Goal: Transaction & Acquisition: Purchase product/service

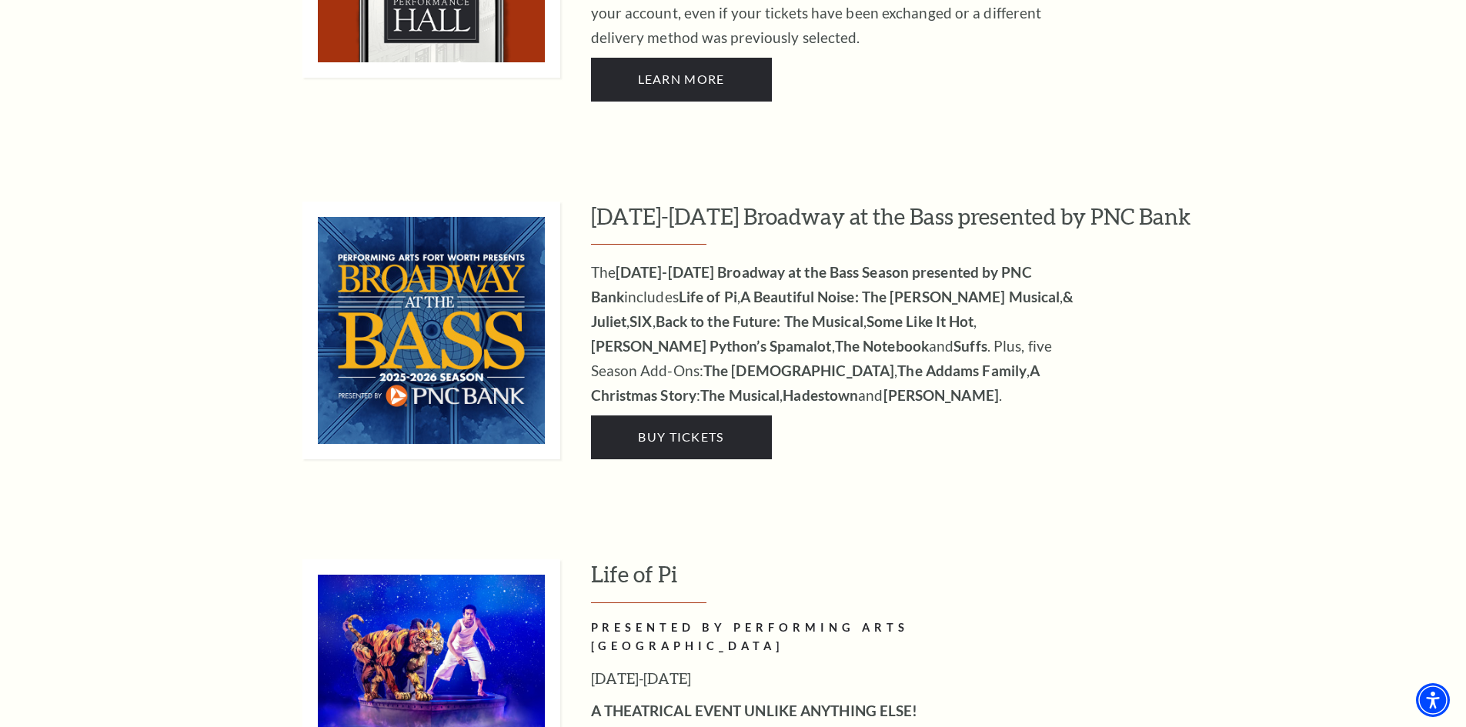
scroll to position [1691, 0]
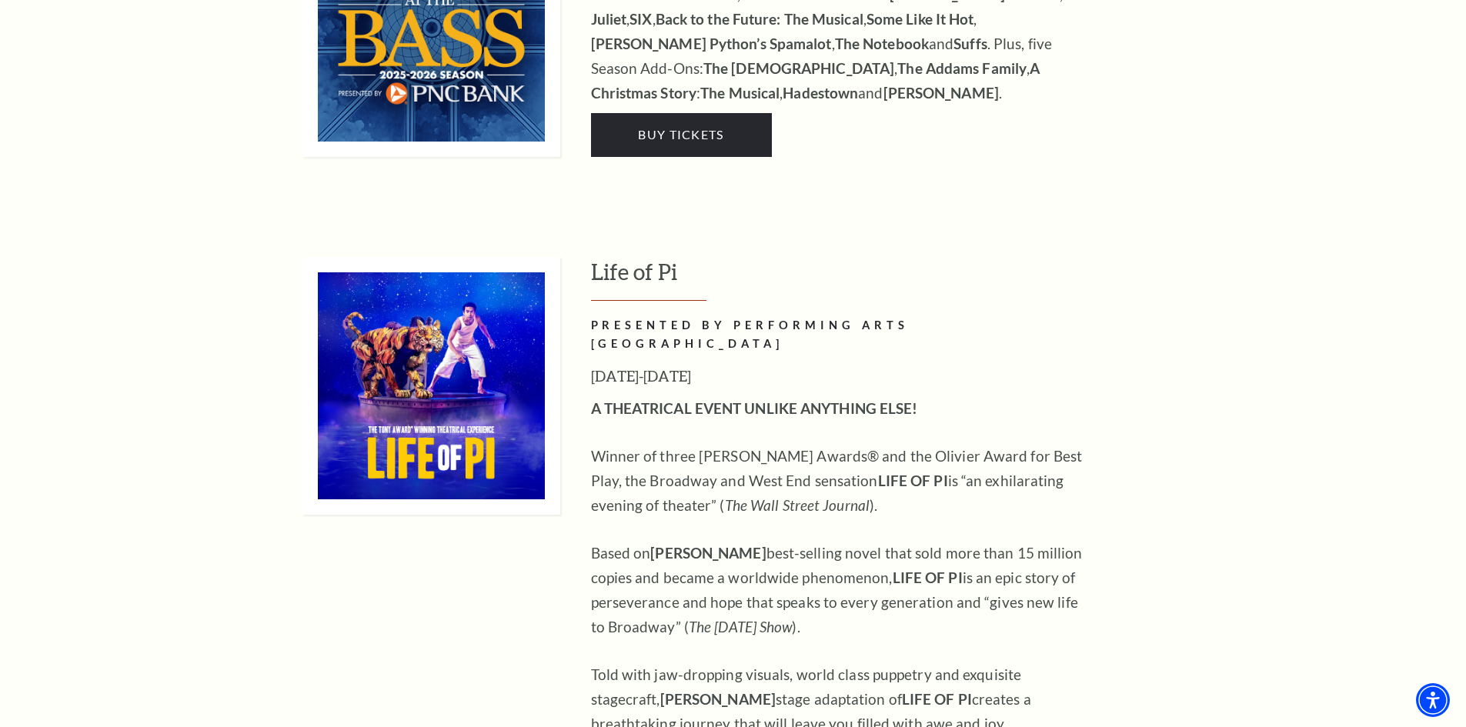
click at [493, 373] on img at bounding box center [431, 386] width 258 height 258
click at [436, 392] on img at bounding box center [431, 386] width 258 height 258
click at [483, 369] on img at bounding box center [431, 386] width 258 height 258
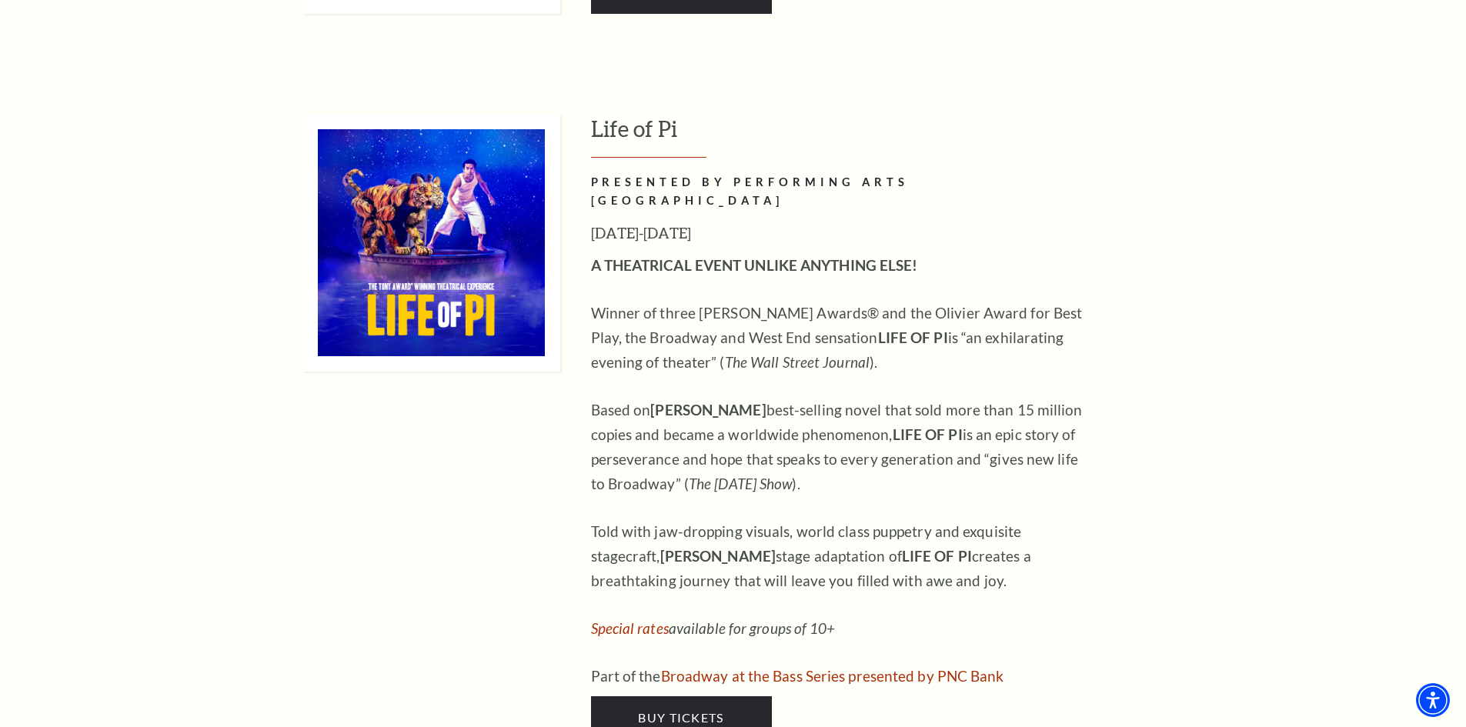
scroll to position [1845, 0]
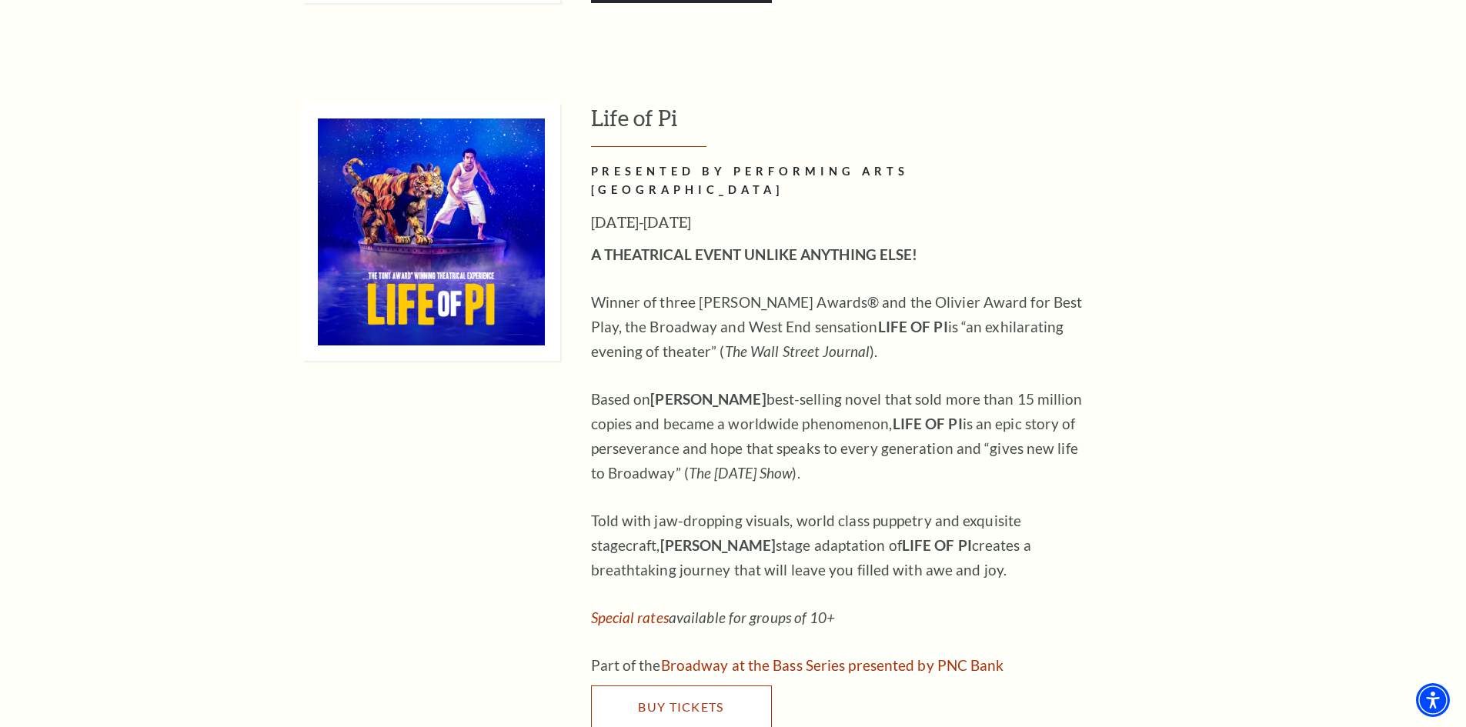
click at [701, 686] on link "Buy Tickets" at bounding box center [681, 707] width 181 height 43
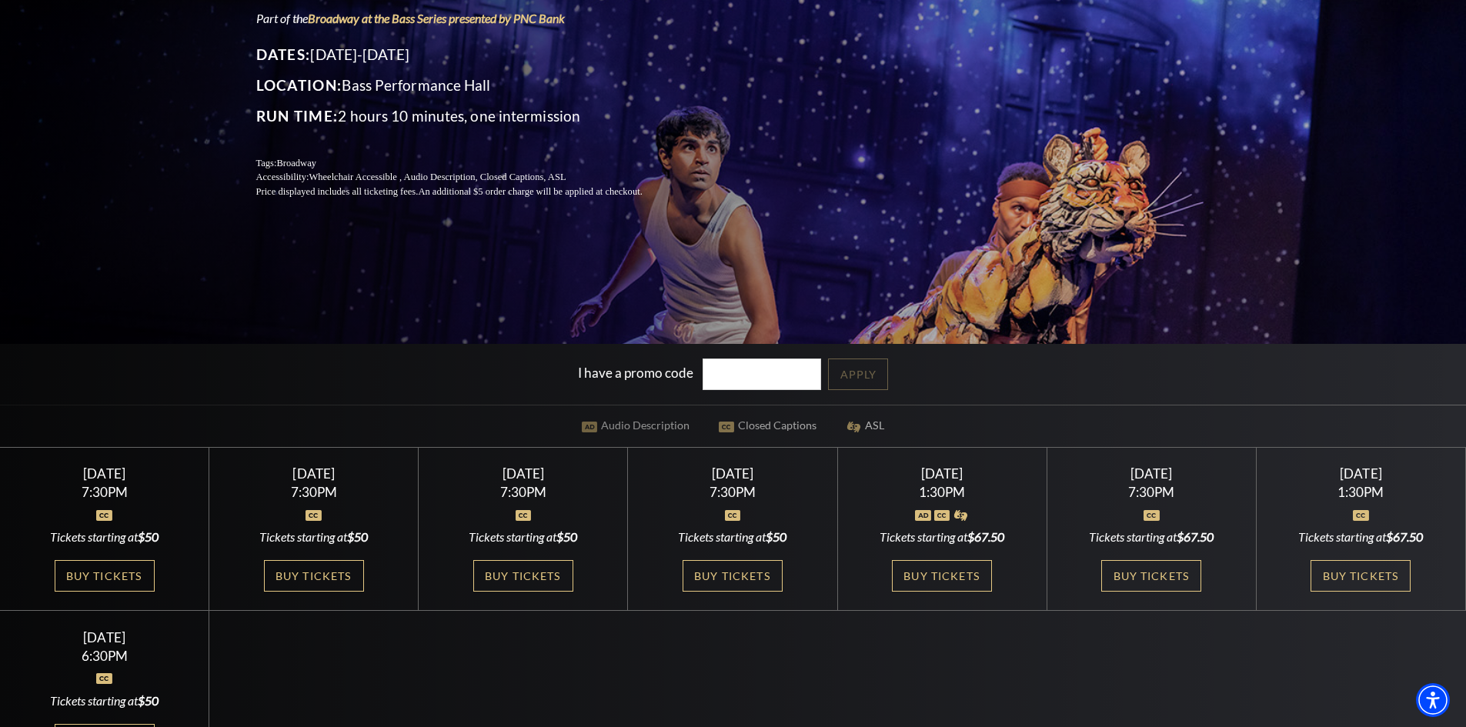
scroll to position [231, 0]
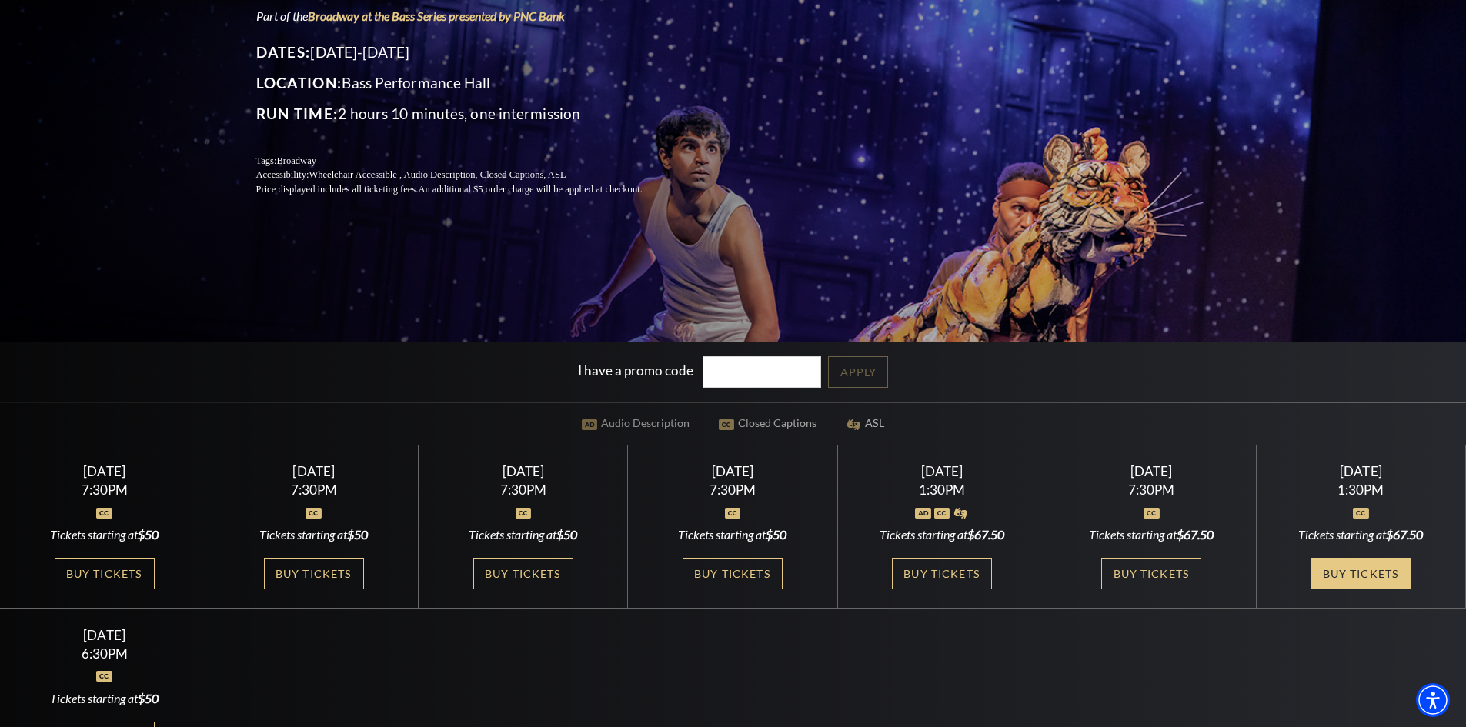
click at [1369, 573] on link "Buy Tickets" at bounding box center [1361, 574] width 100 height 32
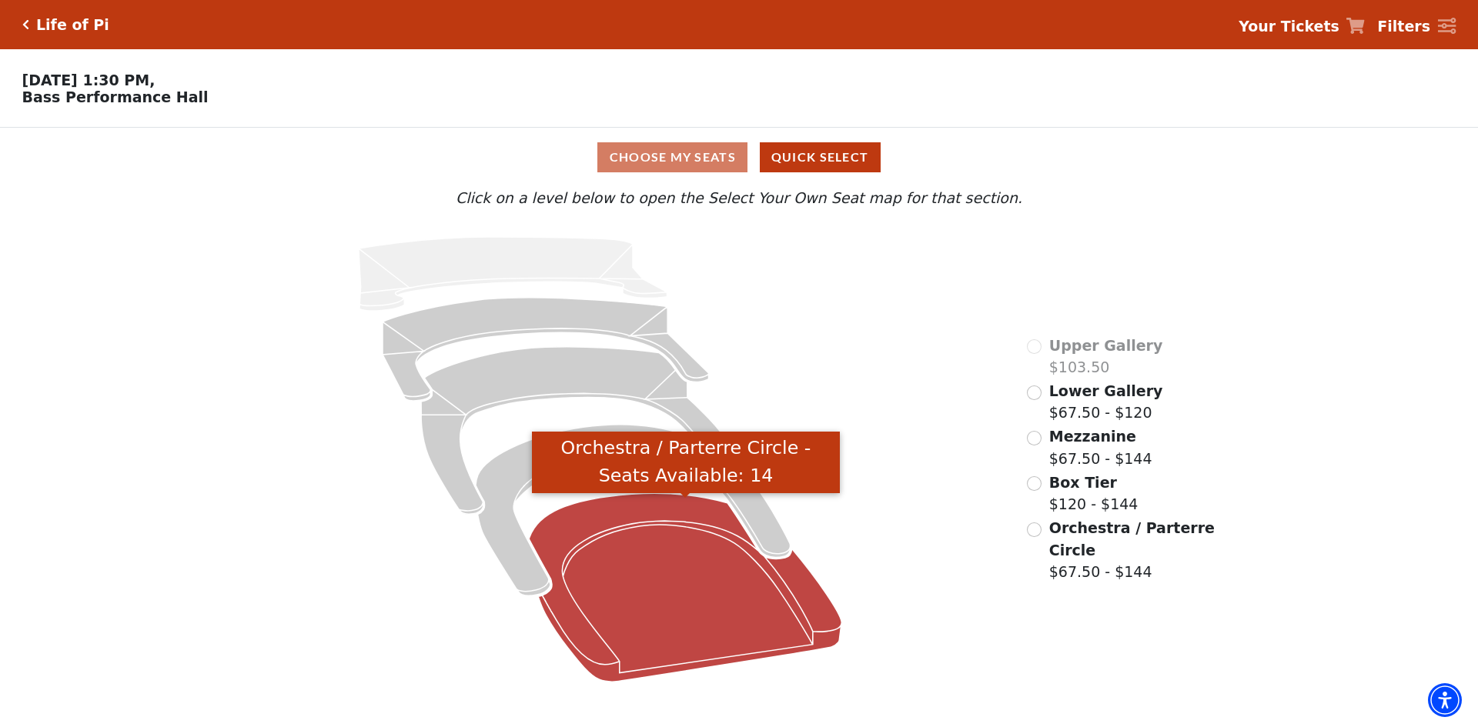
click at [643, 583] on icon "Orchestra / Parterre Circle - Seats Available: 14" at bounding box center [685, 587] width 312 height 189
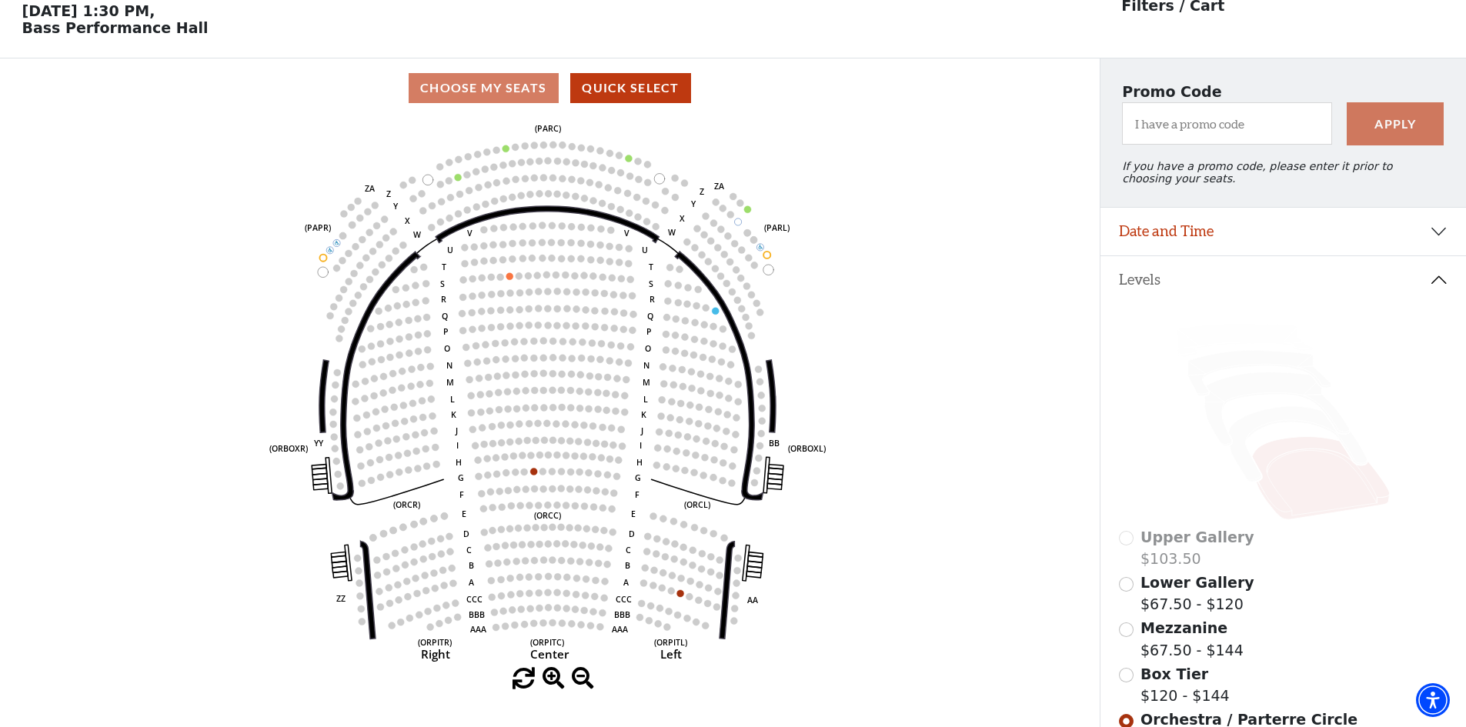
scroll to position [72, 0]
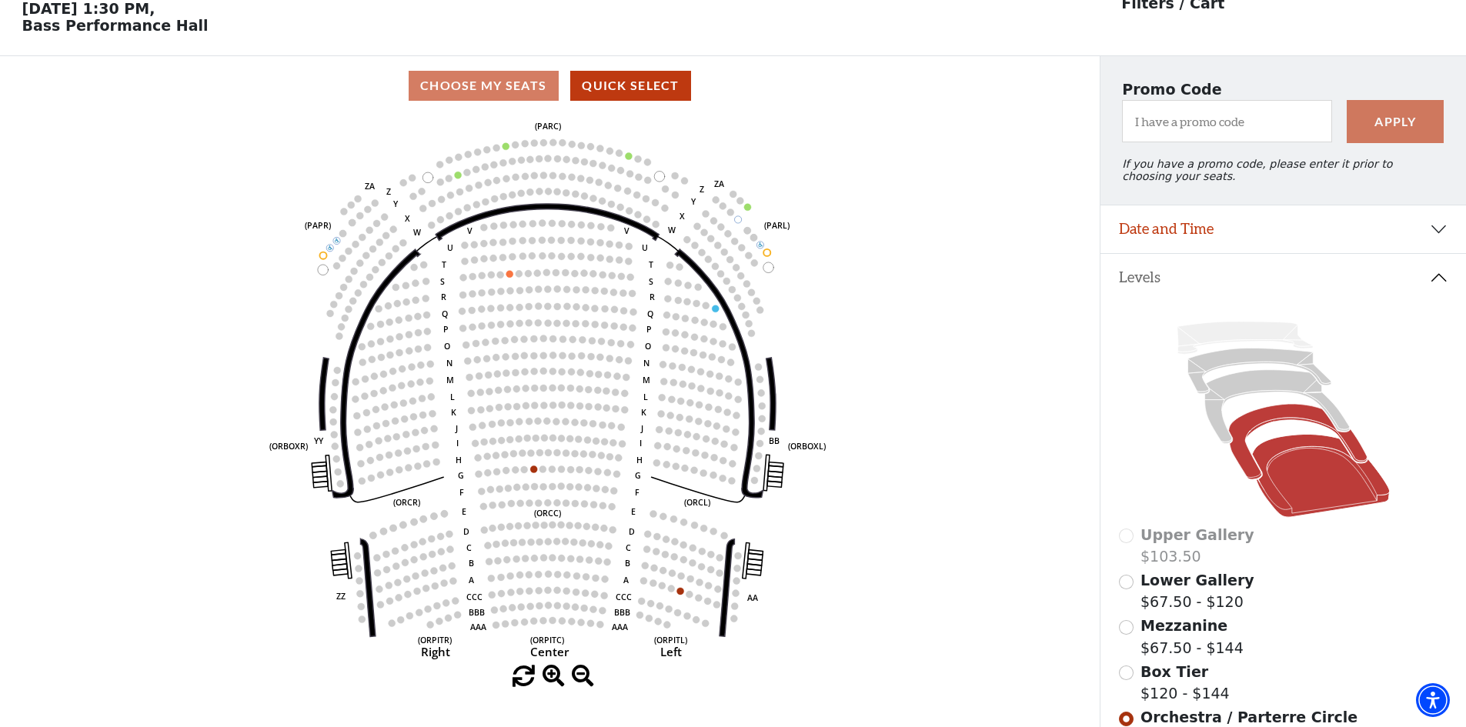
click at [1243, 463] on icon at bounding box center [1297, 442] width 139 height 75
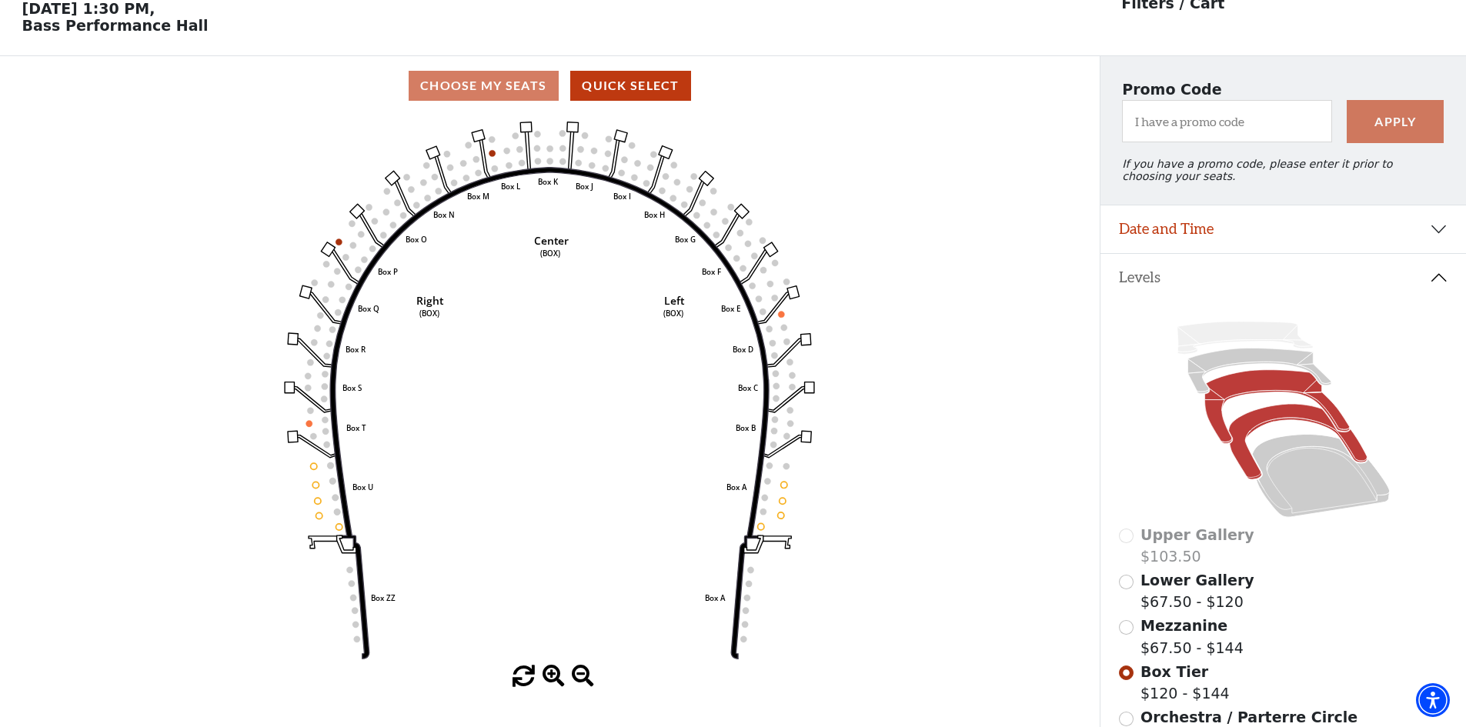
click at [1315, 409] on icon at bounding box center [1276, 407] width 145 height 74
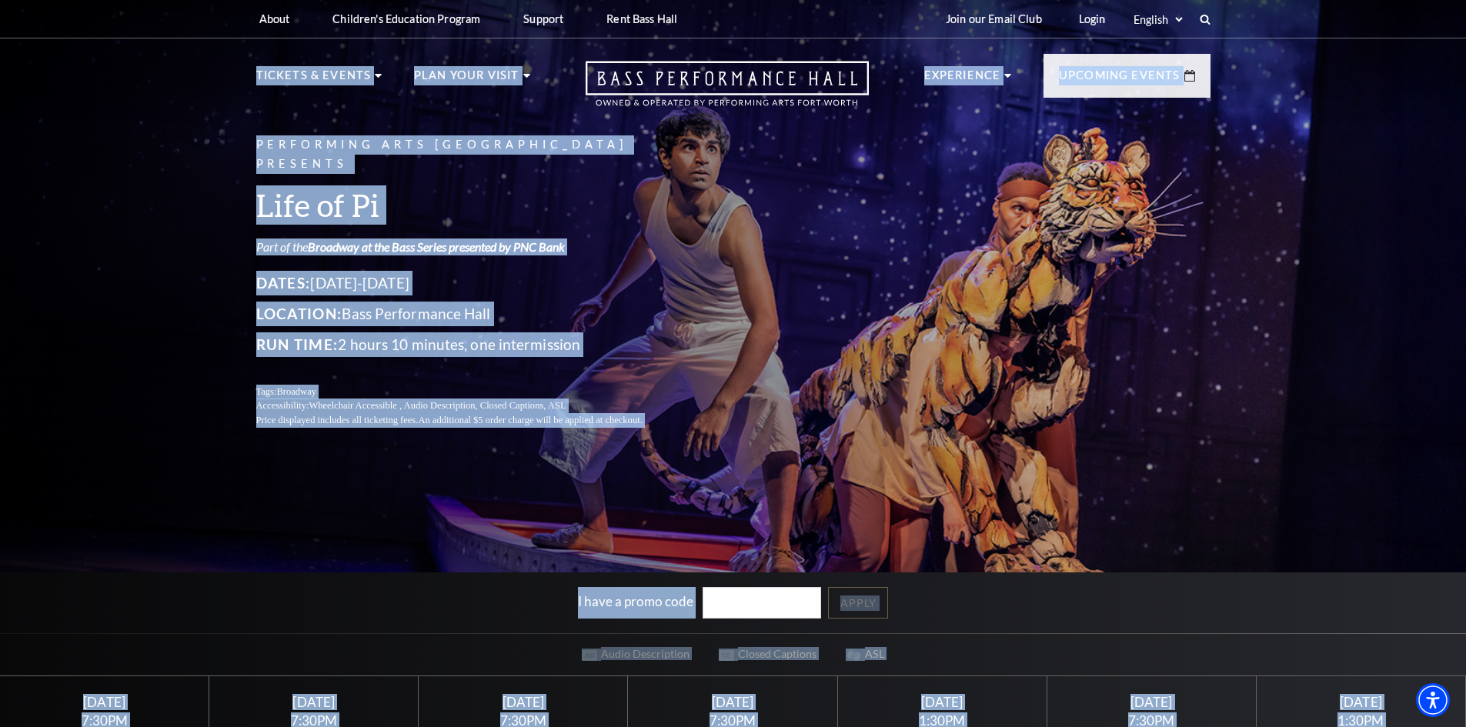
drag, startPoint x: 220, startPoint y: 99, endPoint x: 580, endPoint y: 409, distance: 475.2
